Goal: Information Seeking & Learning: Learn about a topic

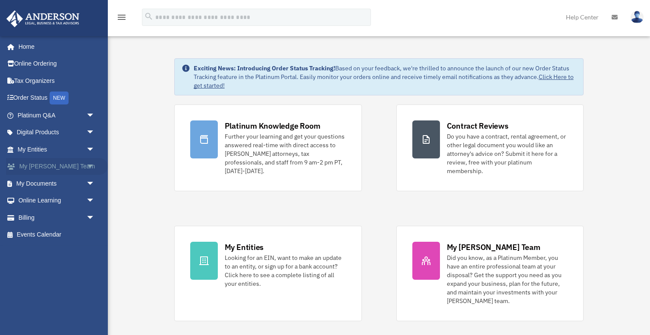
click at [67, 165] on link "My Anderson Team arrow_drop_down" at bounding box center [57, 166] width 102 height 17
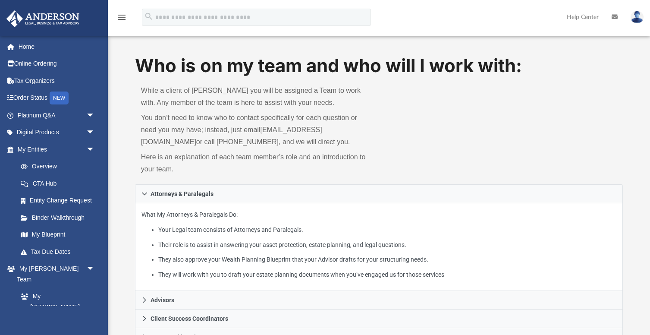
click at [62, 6] on link at bounding box center [54, 18] width 108 height 37
click at [76, 17] on img at bounding box center [43, 18] width 78 height 17
click at [69, 17] on img at bounding box center [43, 18] width 78 height 17
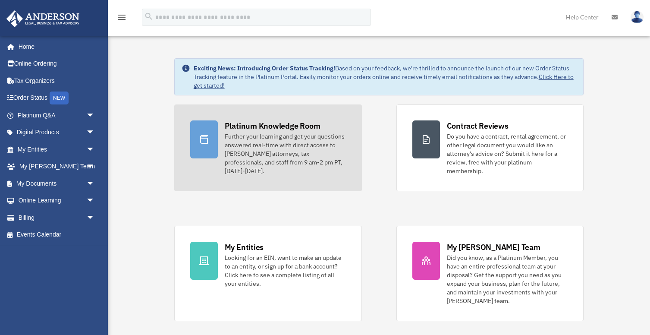
click at [282, 129] on div "Platinum Knowledge Room" at bounding box center [273, 125] width 96 height 11
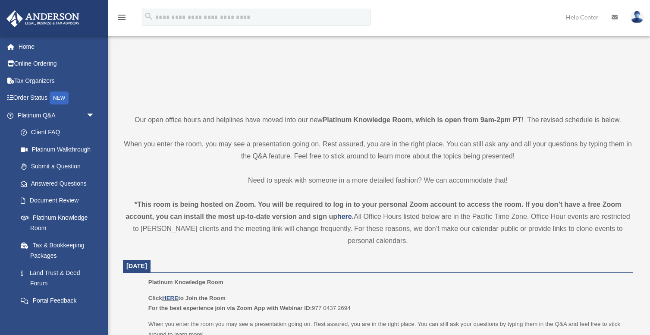
scroll to position [240, 0]
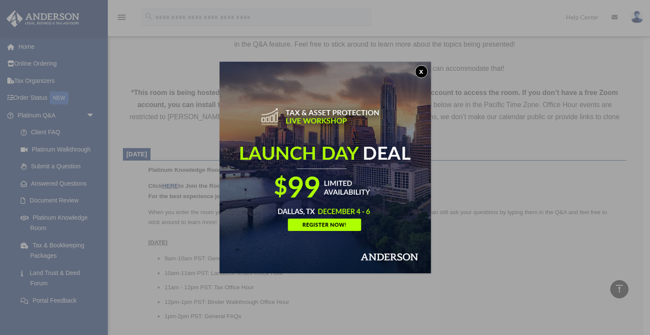
click at [420, 70] on button "x" at bounding box center [421, 71] width 13 height 13
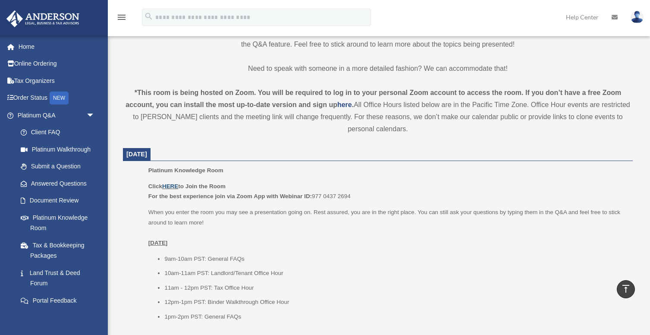
click at [173, 187] on link "HERE" at bounding box center [170, 186] width 16 height 6
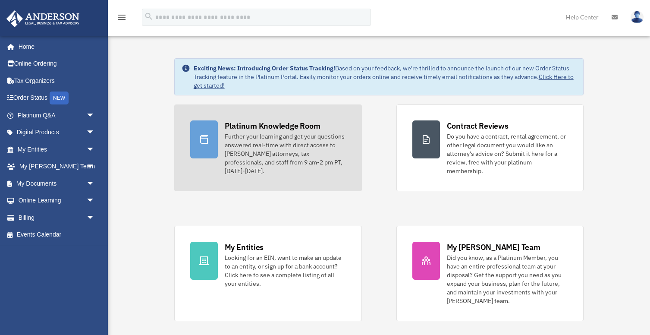
click at [293, 133] on div "Further your learning and get your questions answered real-time with direct acc…" at bounding box center [285, 153] width 121 height 43
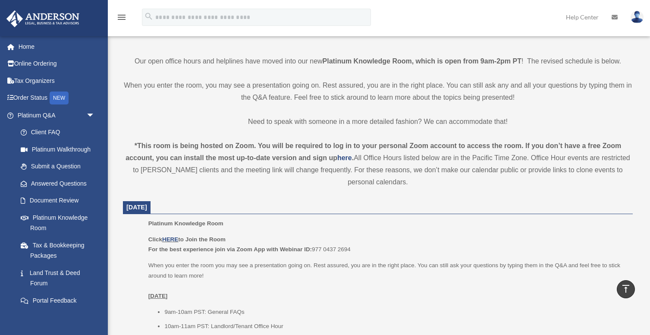
scroll to position [283, 0]
